Goal: Find contact information: Find contact information

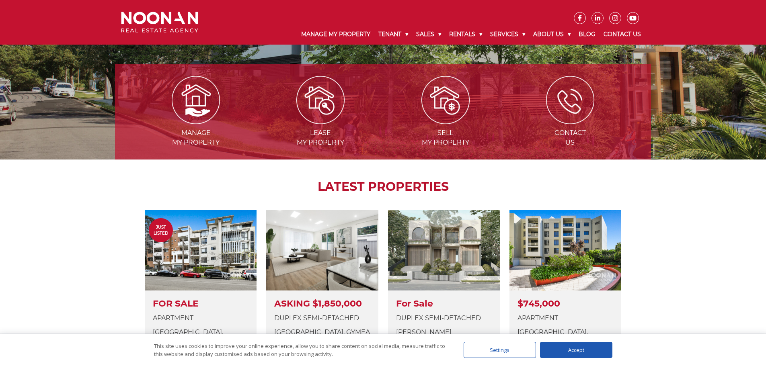
scroll to position [40, 0]
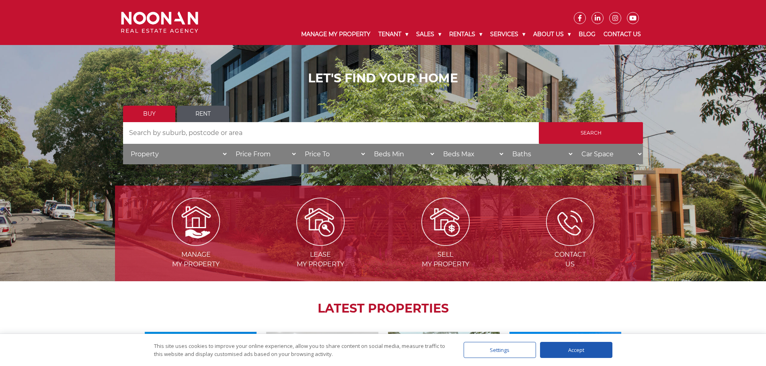
click at [617, 31] on link "Contact Us" at bounding box center [622, 34] width 45 height 21
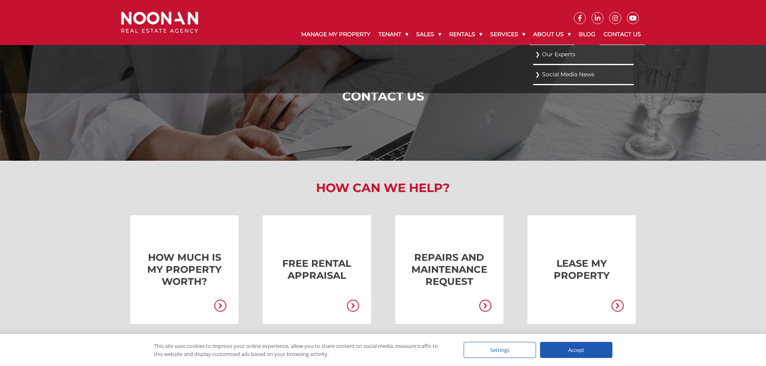
click at [550, 33] on link "About Us" at bounding box center [551, 34] width 45 height 21
click at [559, 52] on link "Our Experts" at bounding box center [583, 54] width 97 height 11
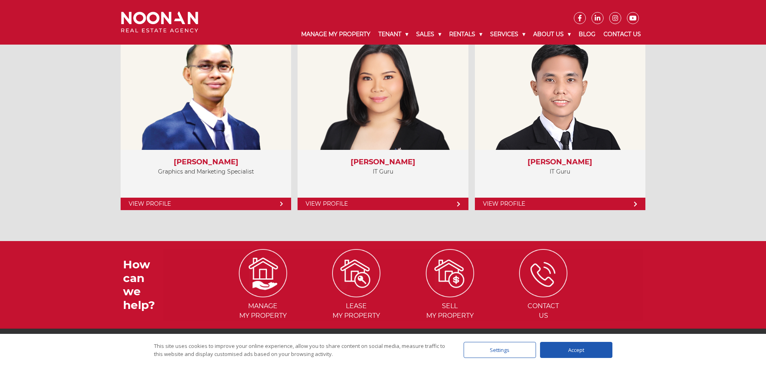
scroll to position [3418, 0]
